Goal: Complete application form

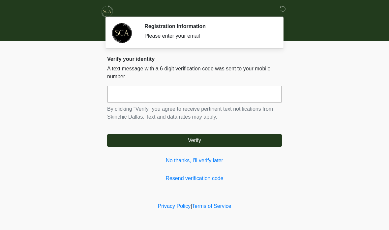
click at [235, 90] on input "text" at bounding box center [194, 94] width 175 height 16
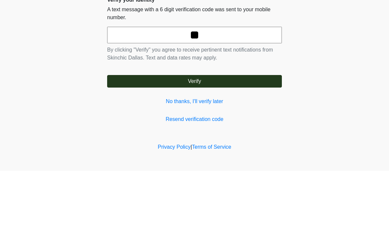
type input "*"
type input "******"
click at [320, 54] on body "‎ ‎ Registration Information Please enter your email Please connect to Wi-Fi no…" at bounding box center [194, 115] width 389 height 230
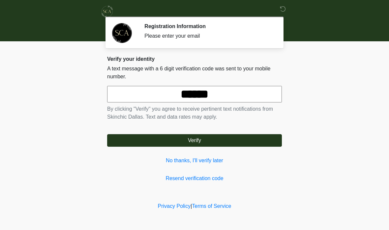
click at [239, 138] on button "Verify" at bounding box center [194, 140] width 175 height 13
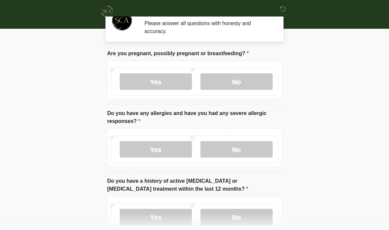
scroll to position [13, 0]
click at [251, 82] on label "No" at bounding box center [237, 81] width 72 height 16
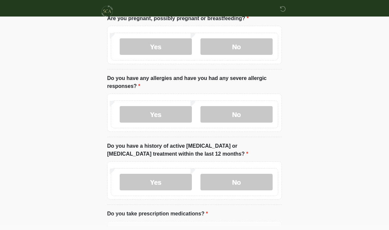
scroll to position [51, 0]
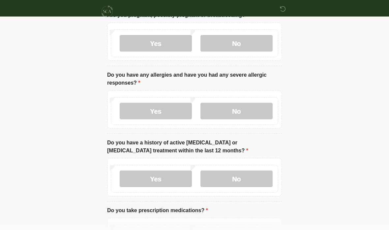
click at [252, 109] on label "No" at bounding box center [237, 111] width 72 height 16
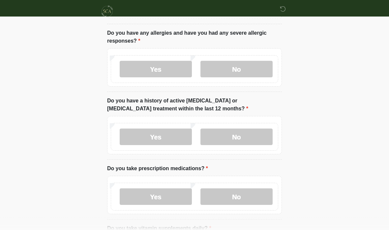
scroll to position [114, 0]
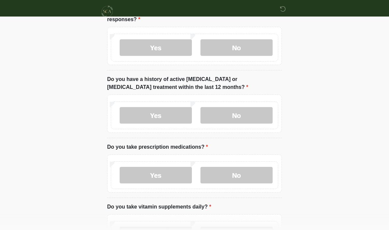
click at [252, 110] on label "No" at bounding box center [237, 115] width 72 height 16
click at [247, 177] on label "No" at bounding box center [237, 175] width 72 height 16
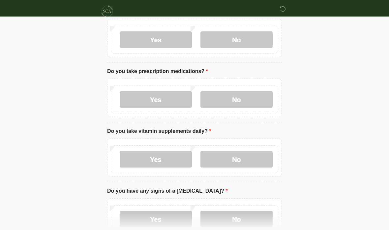
scroll to position [192, 0]
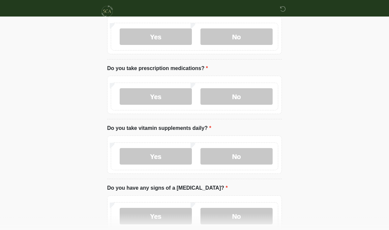
click at [243, 154] on label "No" at bounding box center [237, 156] width 72 height 16
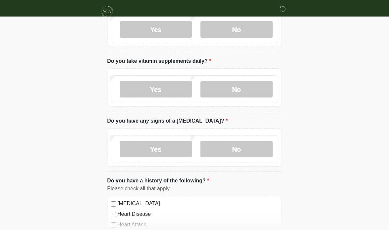
scroll to position [262, 0]
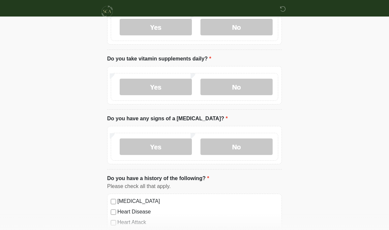
click at [257, 142] on label "No" at bounding box center [237, 146] width 72 height 16
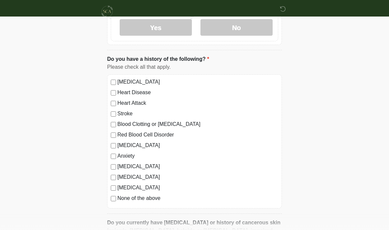
scroll to position [382, 0]
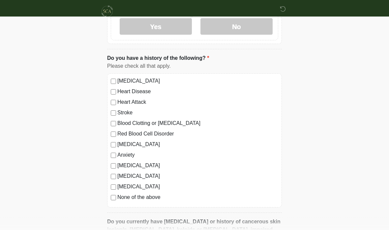
click at [117, 193] on label "None of the above" at bounding box center [197, 197] width 161 height 8
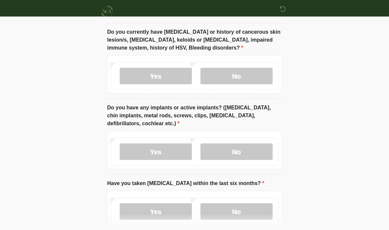
scroll to position [566, 0]
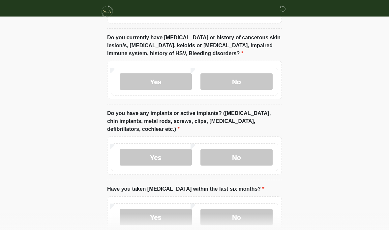
click at [247, 73] on label "No" at bounding box center [237, 81] width 72 height 16
click at [251, 158] on label "No" at bounding box center [237, 157] width 72 height 16
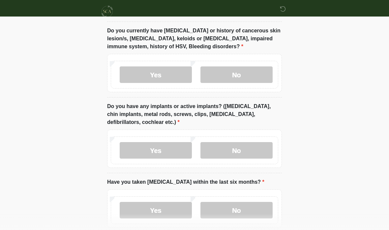
scroll to position [601, 0]
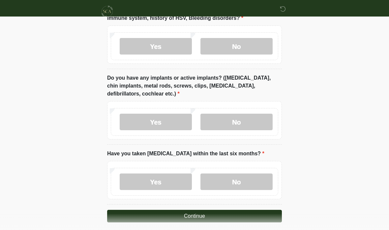
click at [247, 184] on label "No" at bounding box center [237, 181] width 72 height 16
click at [241, 216] on button "Continue" at bounding box center [194, 216] width 175 height 13
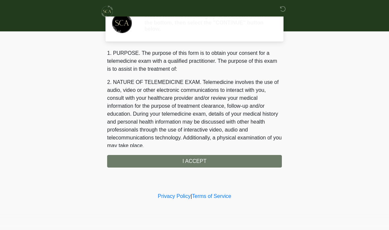
scroll to position [0, 0]
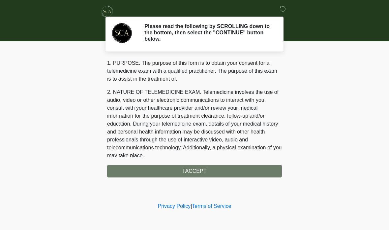
click at [239, 171] on div "1. PURPOSE. The purpose of this form is to obtain your consent for a telemedici…" at bounding box center [194, 118] width 175 height 118
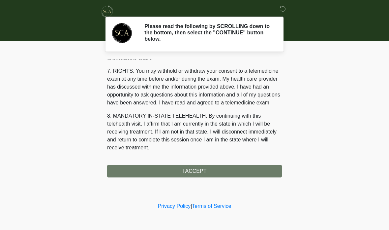
click at [224, 170] on div "1. PURPOSE. The purpose of this form is to obtain your consent for a telemedici…" at bounding box center [194, 118] width 175 height 118
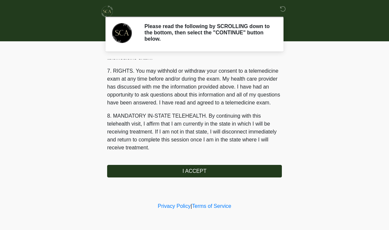
click at [235, 166] on button "I ACCEPT" at bounding box center [194, 171] width 175 height 13
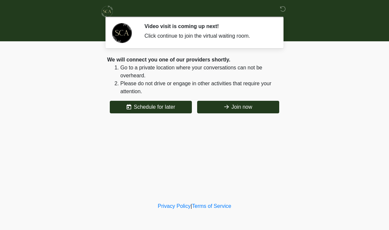
click at [262, 108] on button "Join now" at bounding box center [238, 107] width 82 height 13
